Goal: Task Accomplishment & Management: Use online tool/utility

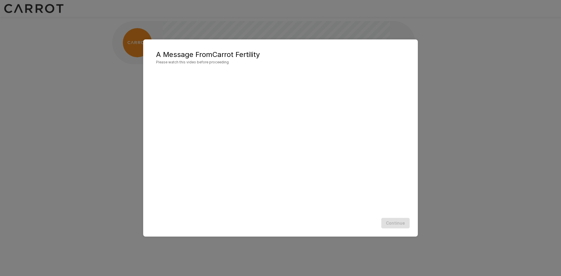
click at [398, 222] on div "Continue" at bounding box center [280, 223] width 263 height 15
click at [479, 52] on div "A Message From Carrot Fertility Please watch this video before proceeding Conti…" at bounding box center [280, 138] width 561 height 276
click at [475, 171] on div "A Message From Carrot Fertility Please watch this video before proceeding Conti…" at bounding box center [280, 138] width 561 height 276
click at [427, 240] on div "A Message From Carrot Fertility Please watch this video before proceeding Conti…" at bounding box center [280, 138] width 561 height 276
drag, startPoint x: 336, startPoint y: 257, endPoint x: 327, endPoint y: 255, distance: 8.9
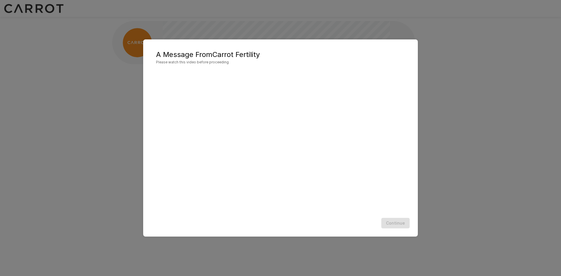
click at [334, 257] on div "A Message From Carrot Fertility Please watch this video before proceeding Conti…" at bounding box center [280, 138] width 561 height 276
drag, startPoint x: 329, startPoint y: 254, endPoint x: 396, endPoint y: 242, distance: 68.1
click at [350, 252] on div "A Message From Carrot Fertility Please watch this video before proceeding Conti…" at bounding box center [280, 138] width 561 height 276
click at [398, 225] on div "Continue" at bounding box center [280, 223] width 263 height 15
click at [347, 235] on div "A Message From Carrot Fertility Please watch this video before proceeding Conti…" at bounding box center [280, 138] width 275 height 198
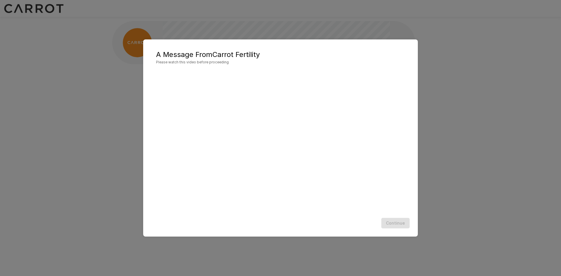
click at [104, 102] on div "A Message From Carrot Fertility Please watch this video before proceeding Conti…" at bounding box center [280, 138] width 561 height 276
click at [96, 55] on div "A Message From Carrot Fertility Please watch this video before proceeding Conti…" at bounding box center [280, 138] width 561 height 276
click at [403, 221] on div "Continue" at bounding box center [280, 223] width 263 height 15
click at [401, 221] on button "Continue" at bounding box center [396, 223] width 28 height 11
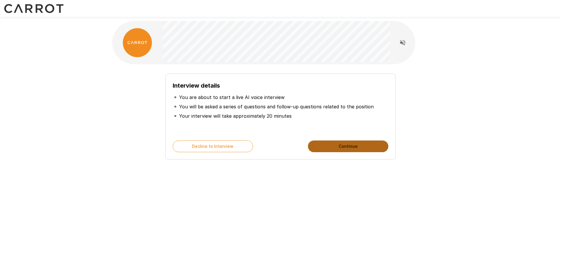
click at [332, 150] on button "Continue" at bounding box center [348, 147] width 80 height 12
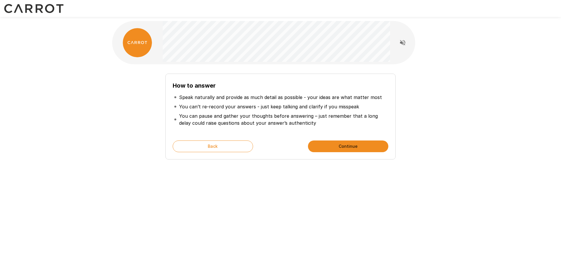
click at [322, 151] on button "Continue" at bounding box center [348, 147] width 80 height 12
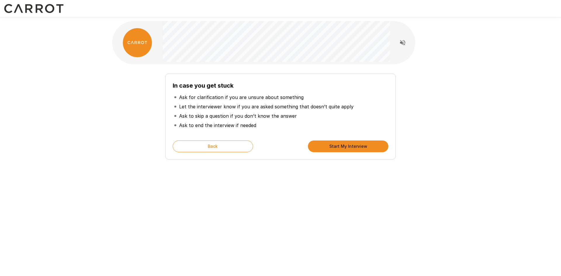
click at [322, 151] on button "Start My Interview" at bounding box center [348, 147] width 80 height 12
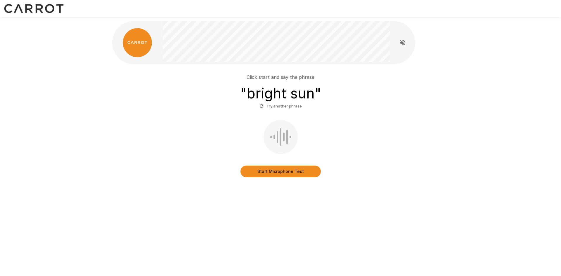
click at [278, 174] on button "Start Microphone Test" at bounding box center [281, 172] width 80 height 12
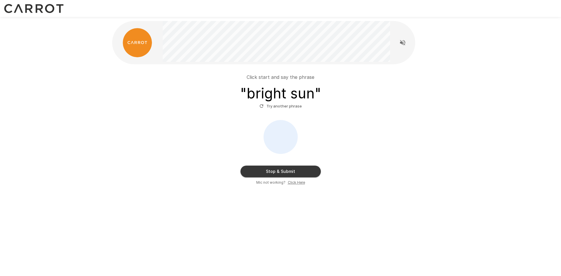
click at [278, 172] on button "Stop & Submit" at bounding box center [281, 172] width 80 height 12
